Goal: Communication & Community: Ask a question

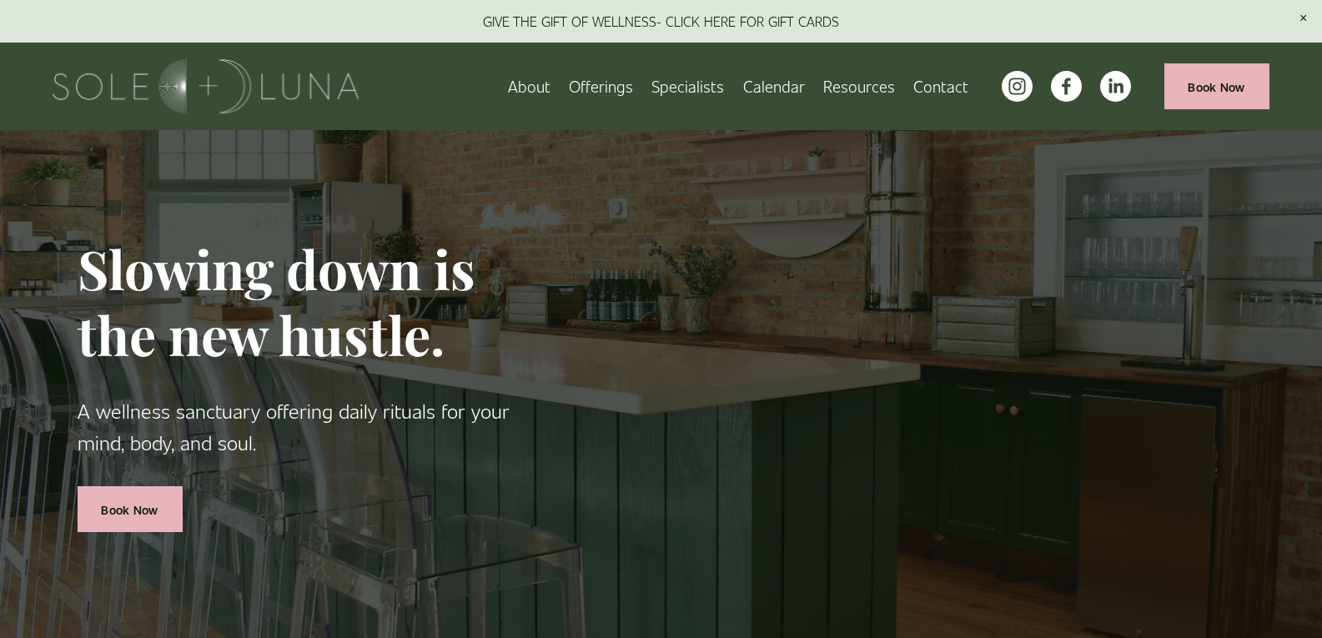
click at [943, 74] on link "Contact" at bounding box center [940, 86] width 55 height 29
click at [936, 91] on link "Contact" at bounding box center [940, 86] width 55 height 29
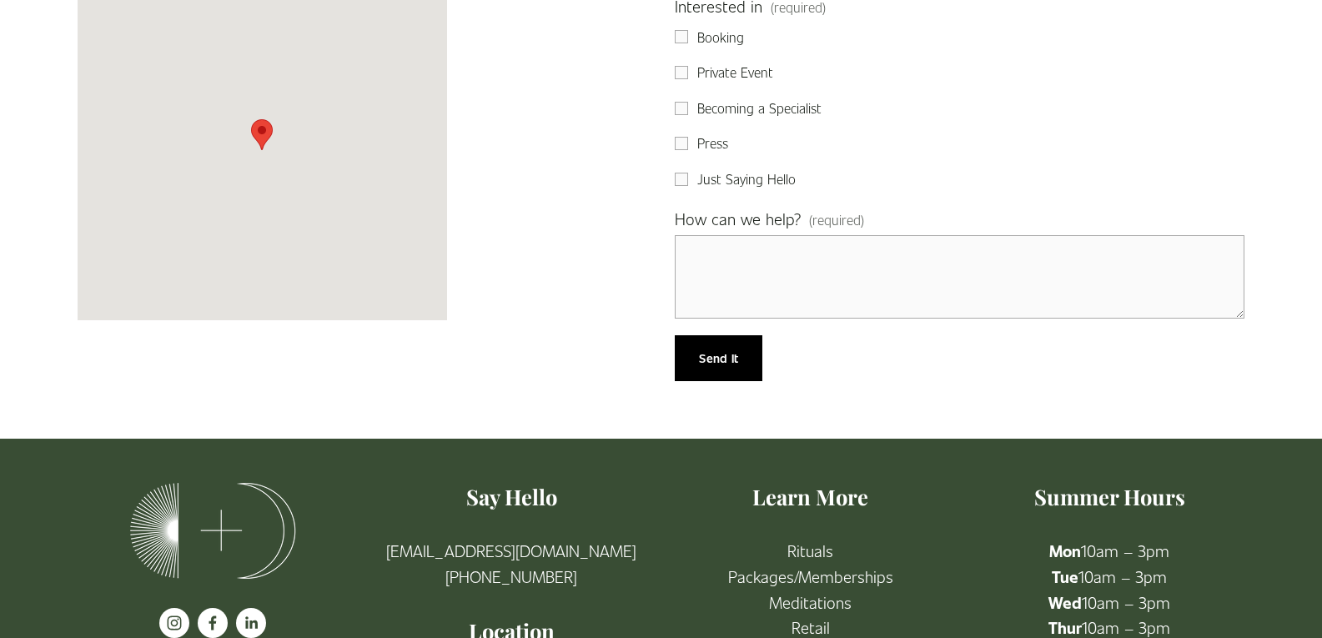
scroll to position [556, 0]
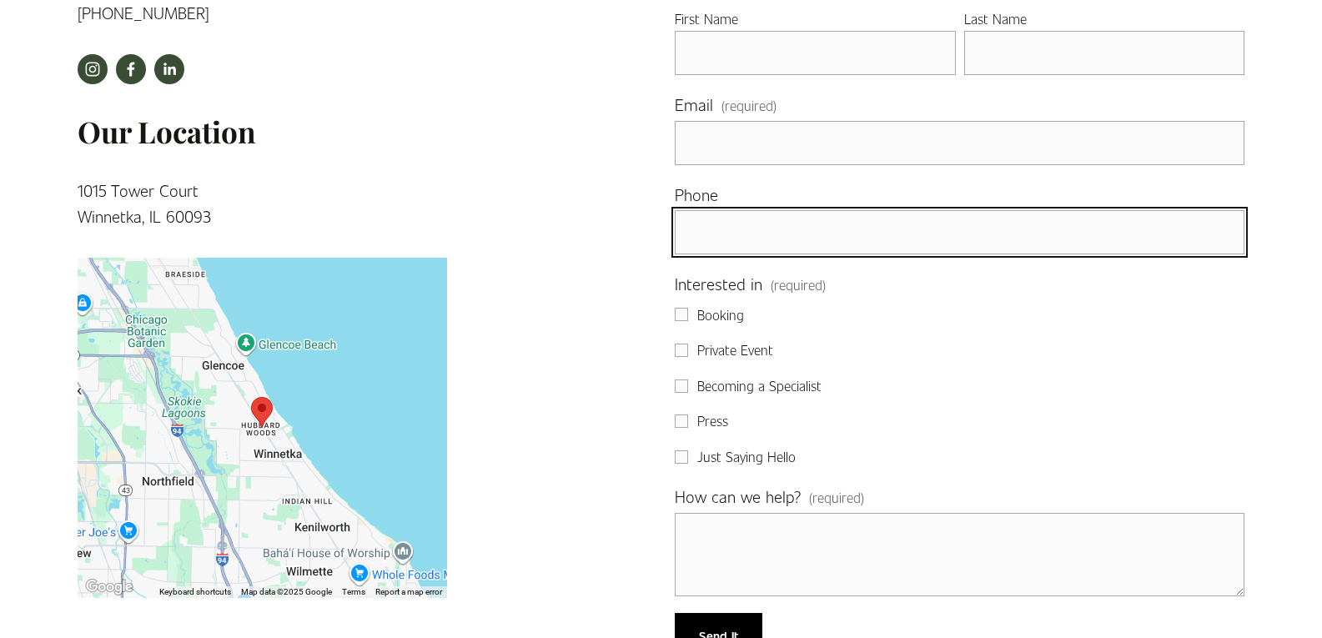
click at [771, 238] on input "text" at bounding box center [960, 232] width 570 height 44
type input "(814) 980-5065"
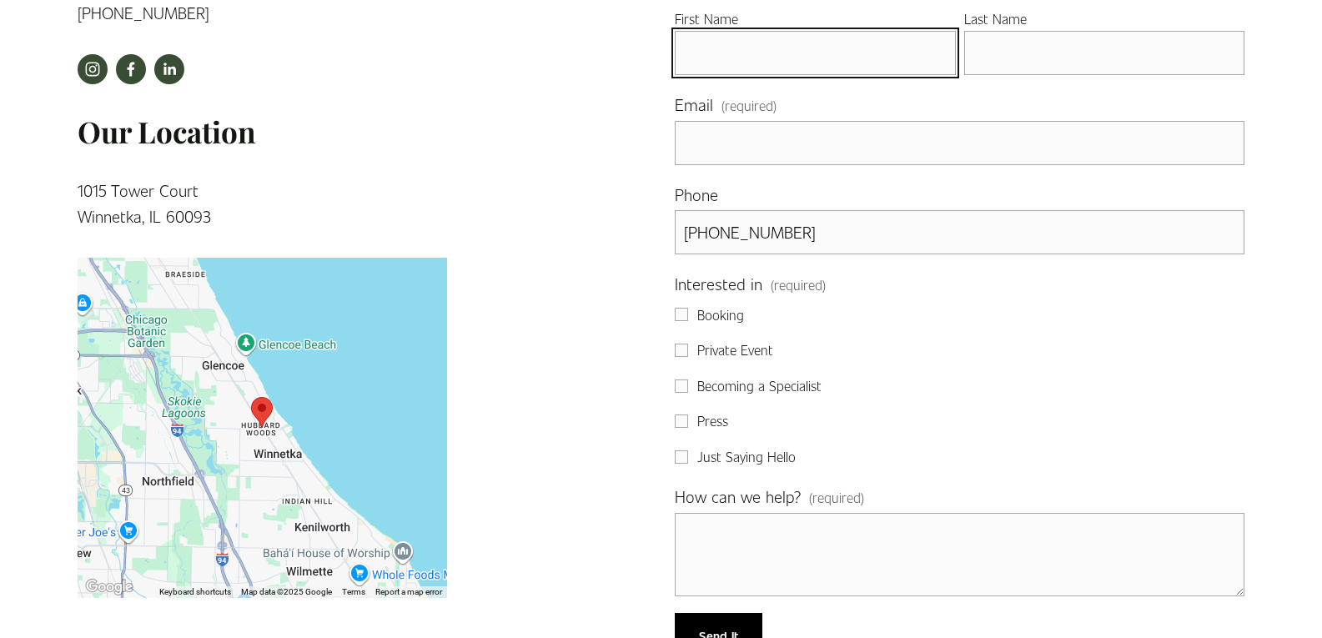
type input "Helena"
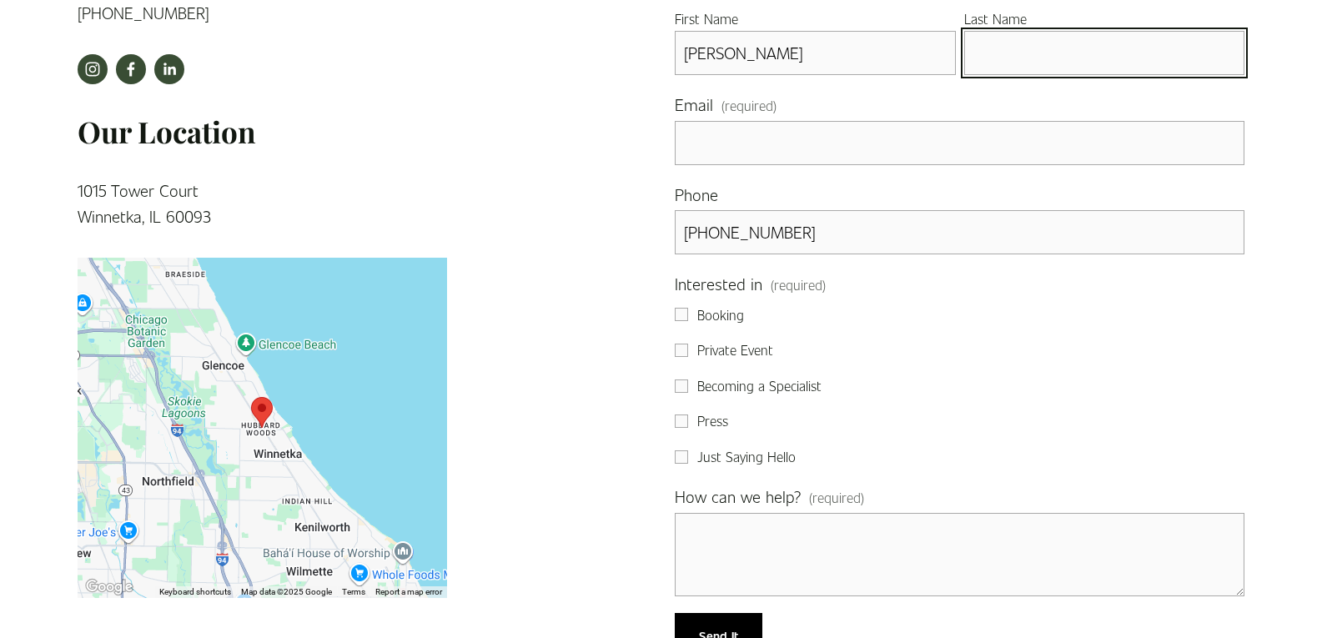
type input "Magallanes"
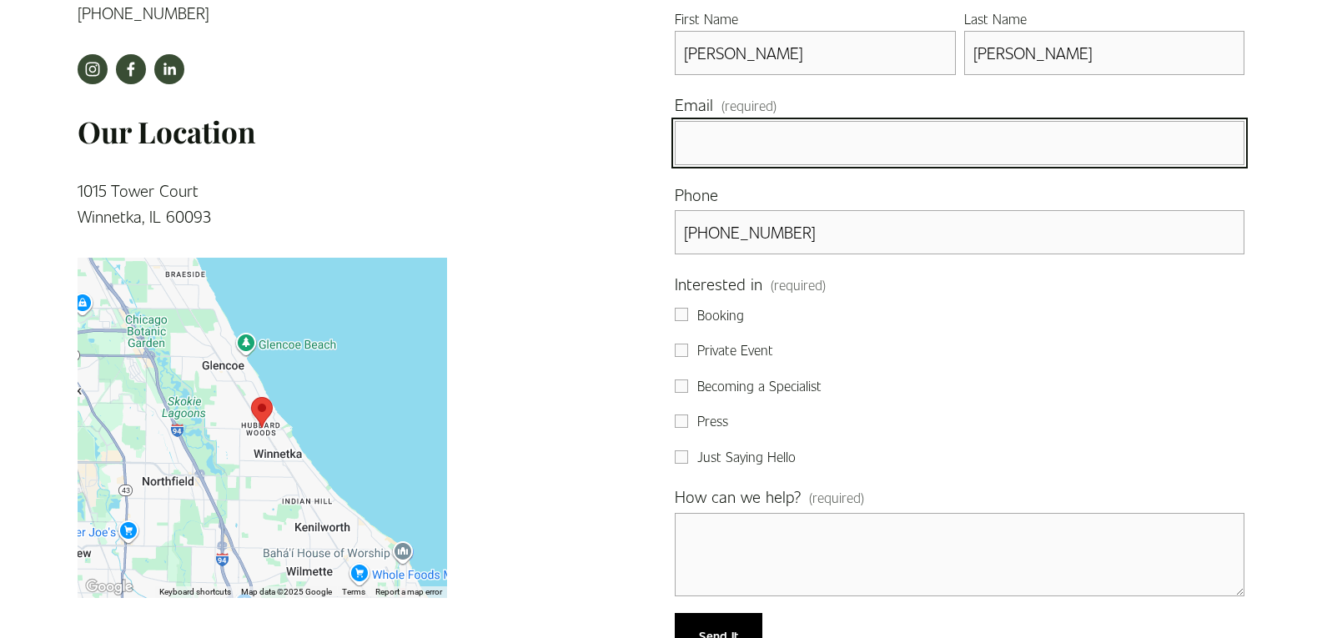
type input "Helena@Professionalbusinessprofiles.com"
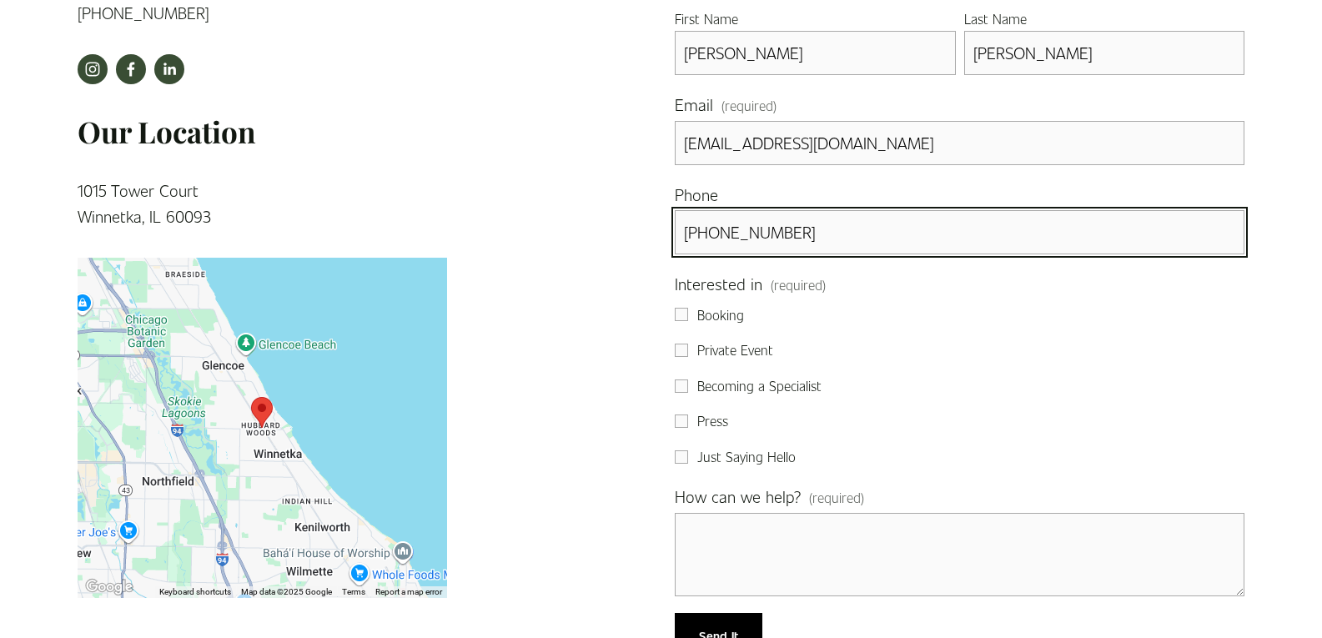
scroll to position [834, 0]
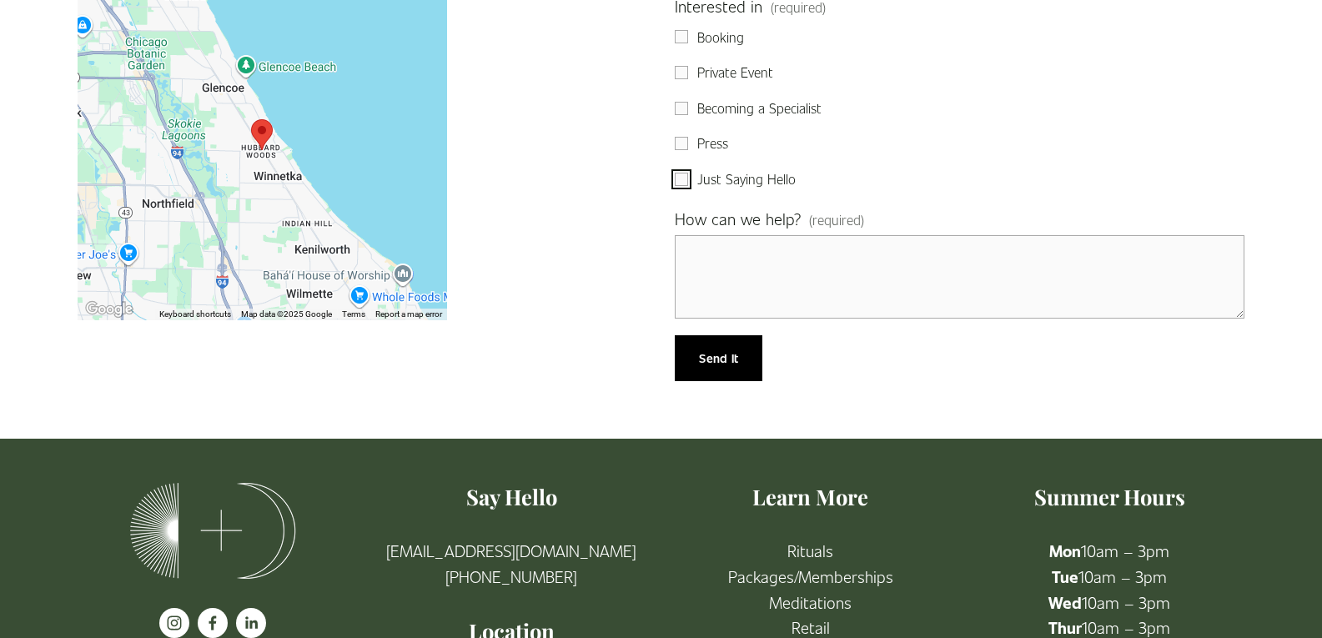
click at [686, 180] on input "Just Saying Hello" at bounding box center [681, 179] width 13 height 13
checkbox input "true"
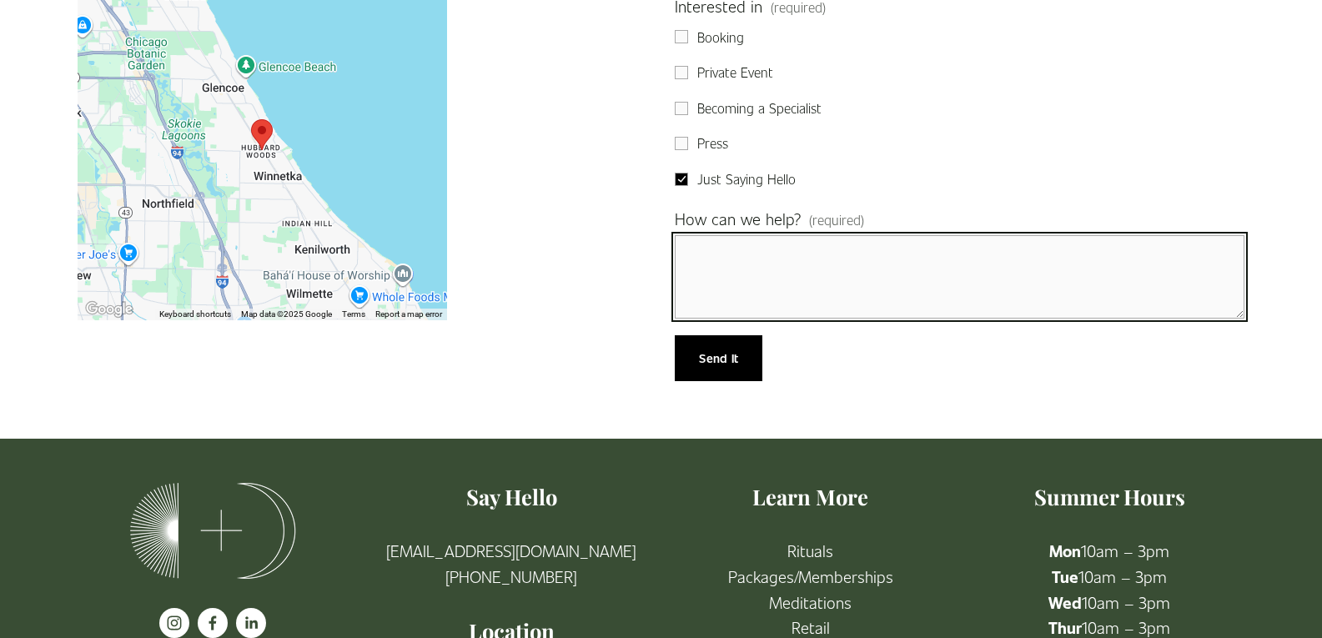
click at [786, 276] on textarea "How can we help? (required)" at bounding box center [960, 276] width 570 height 83
paste textarea "Wikipedia is considered to be the World’s most significant tool for reference m…"
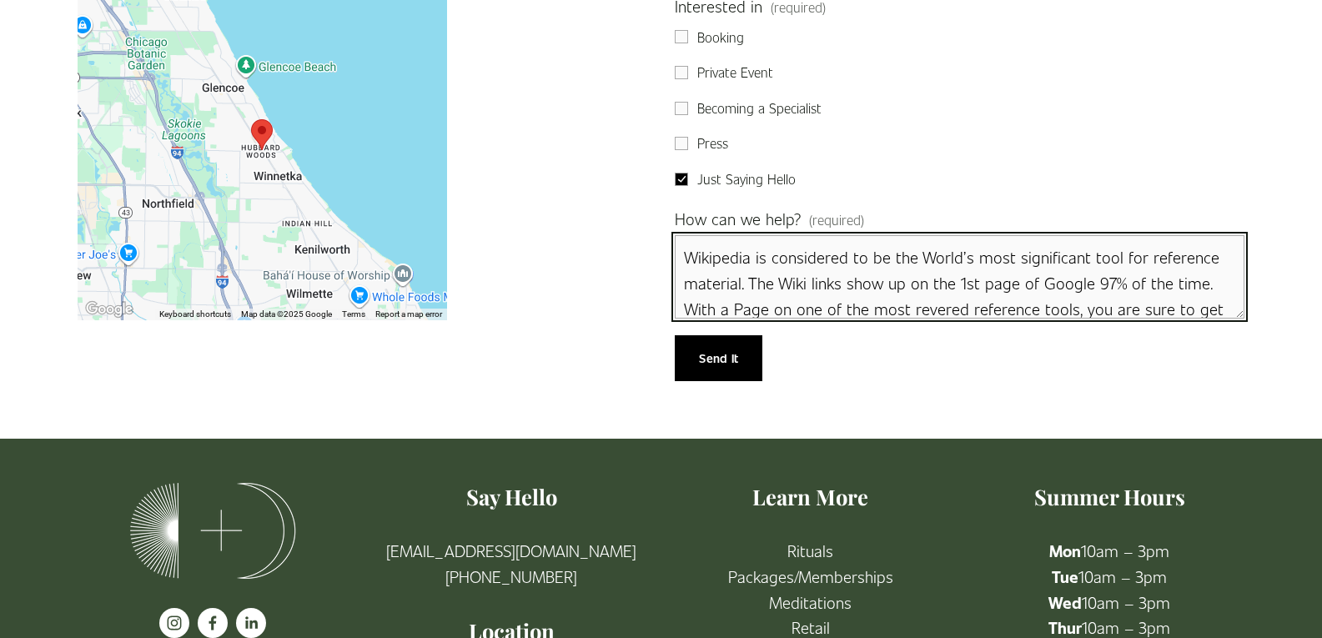
scroll to position [334, 0]
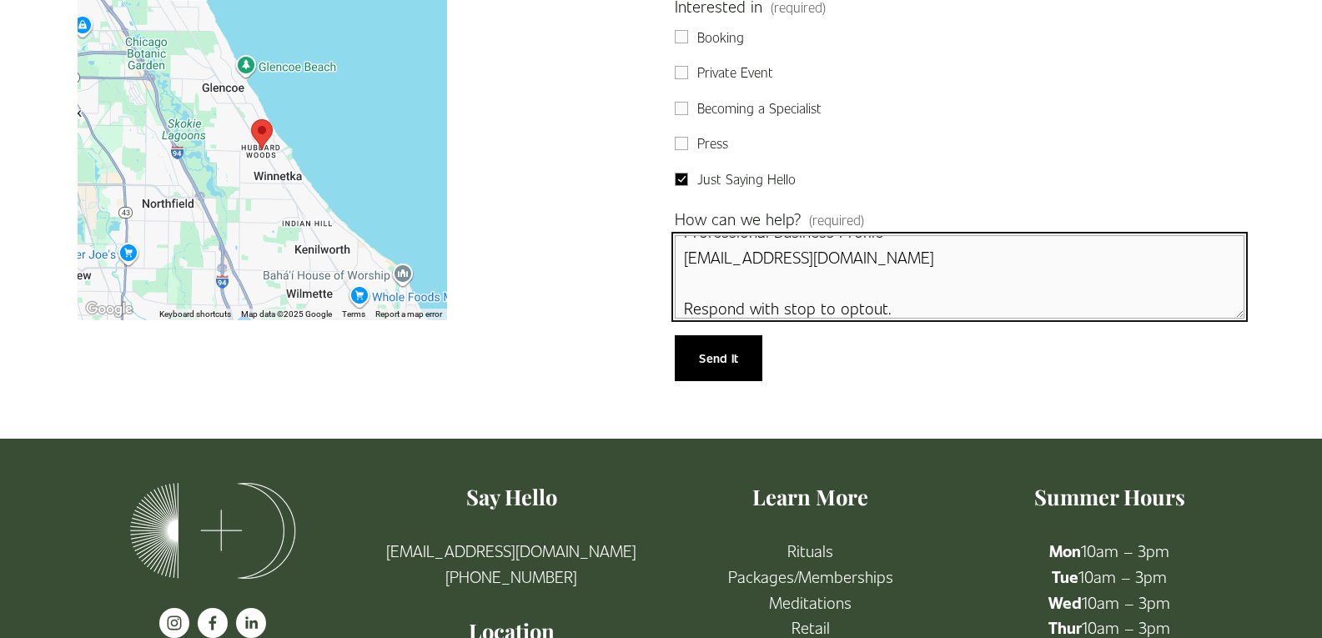
type textarea "Wikipedia is considered to be the World’s most significant tool for reference m…"
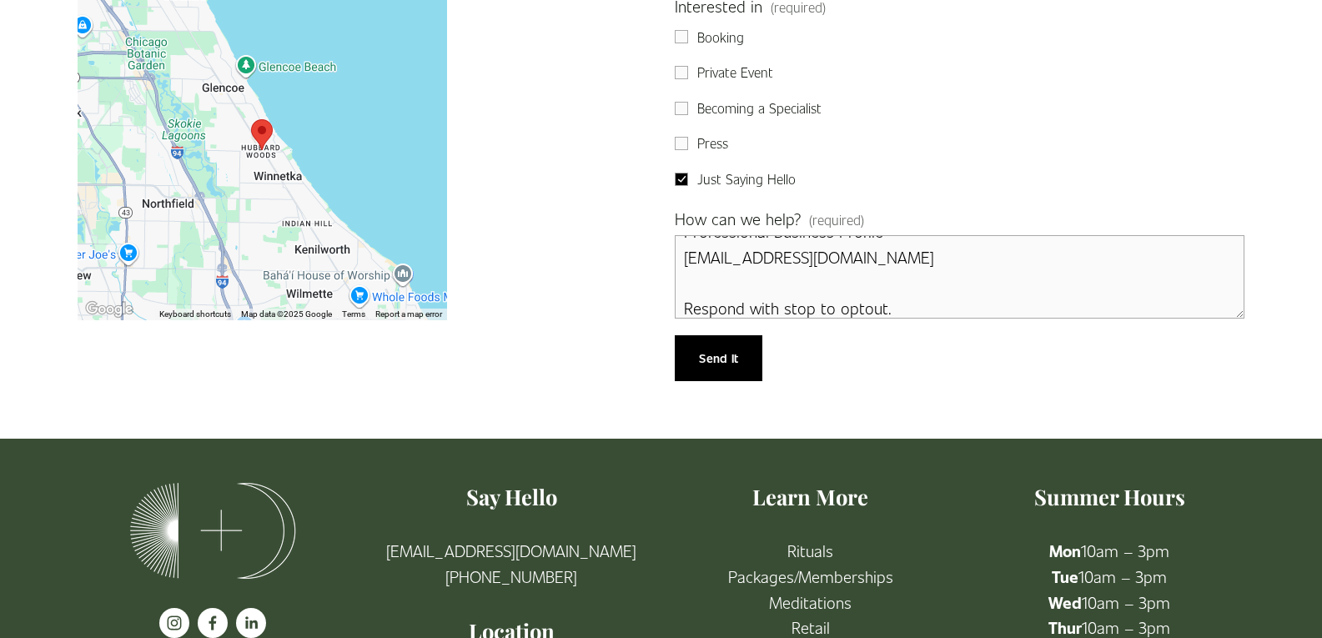
click at [675, 335] on button "Send It Send It" at bounding box center [719, 358] width 88 height 46
